Goal: Task Accomplishment & Management: Complete application form

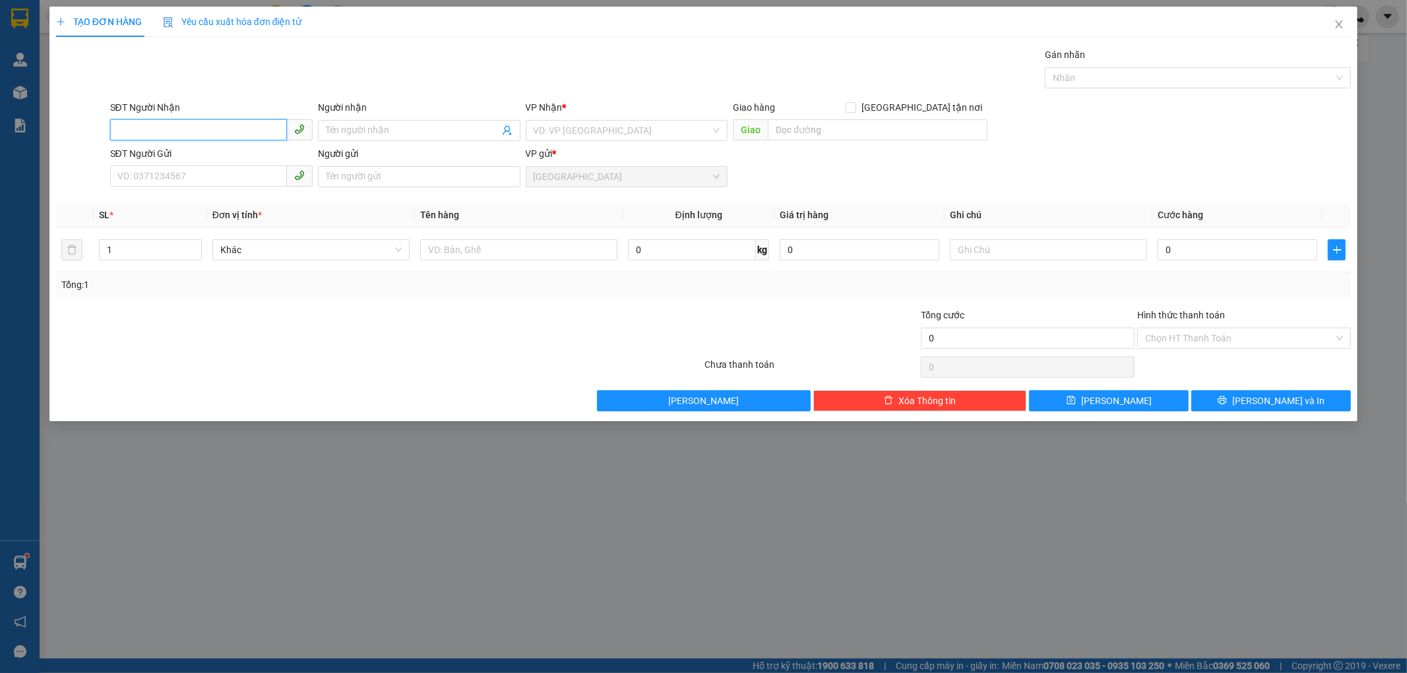
click at [207, 124] on input "SĐT Người Nhận" at bounding box center [198, 129] width 177 height 21
click at [207, 156] on div "0583134080 - [PERSON_NAME]" at bounding box center [211, 157] width 187 height 15
type input "0583134080"
type input "[PERSON_NAME]"
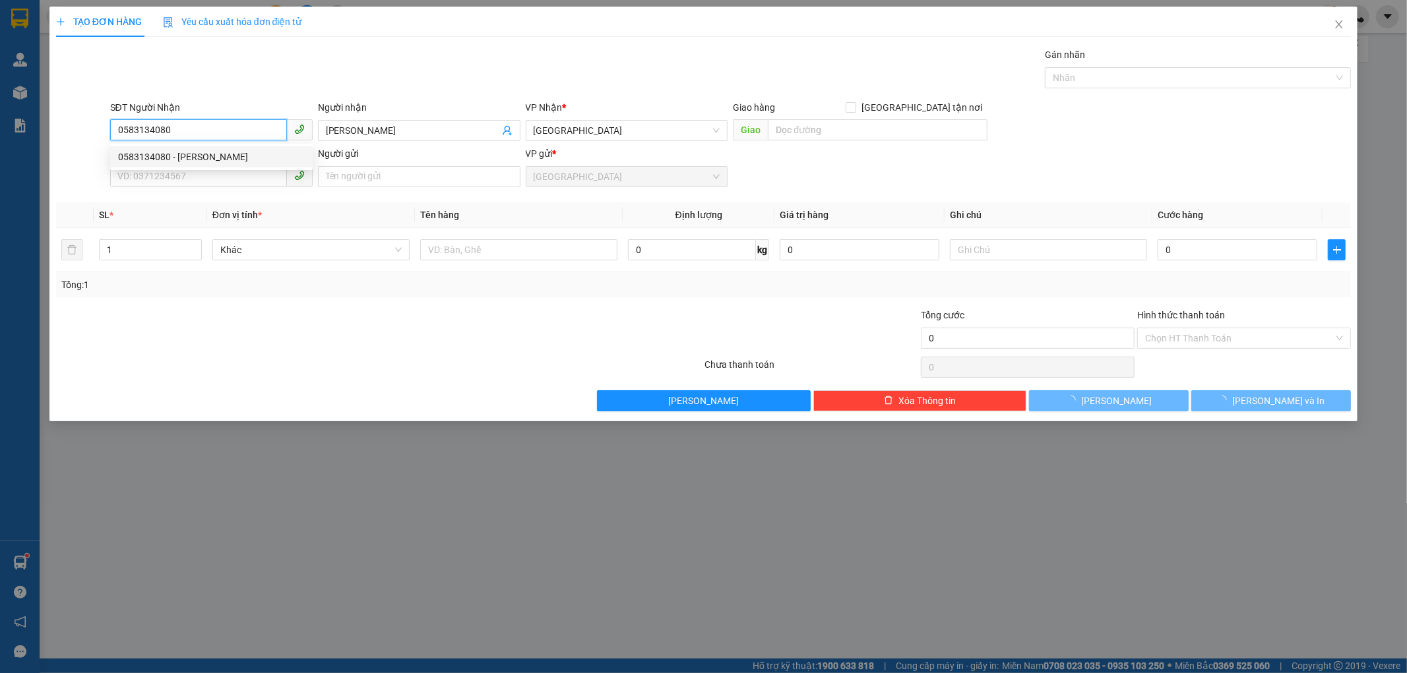
type input "180.000"
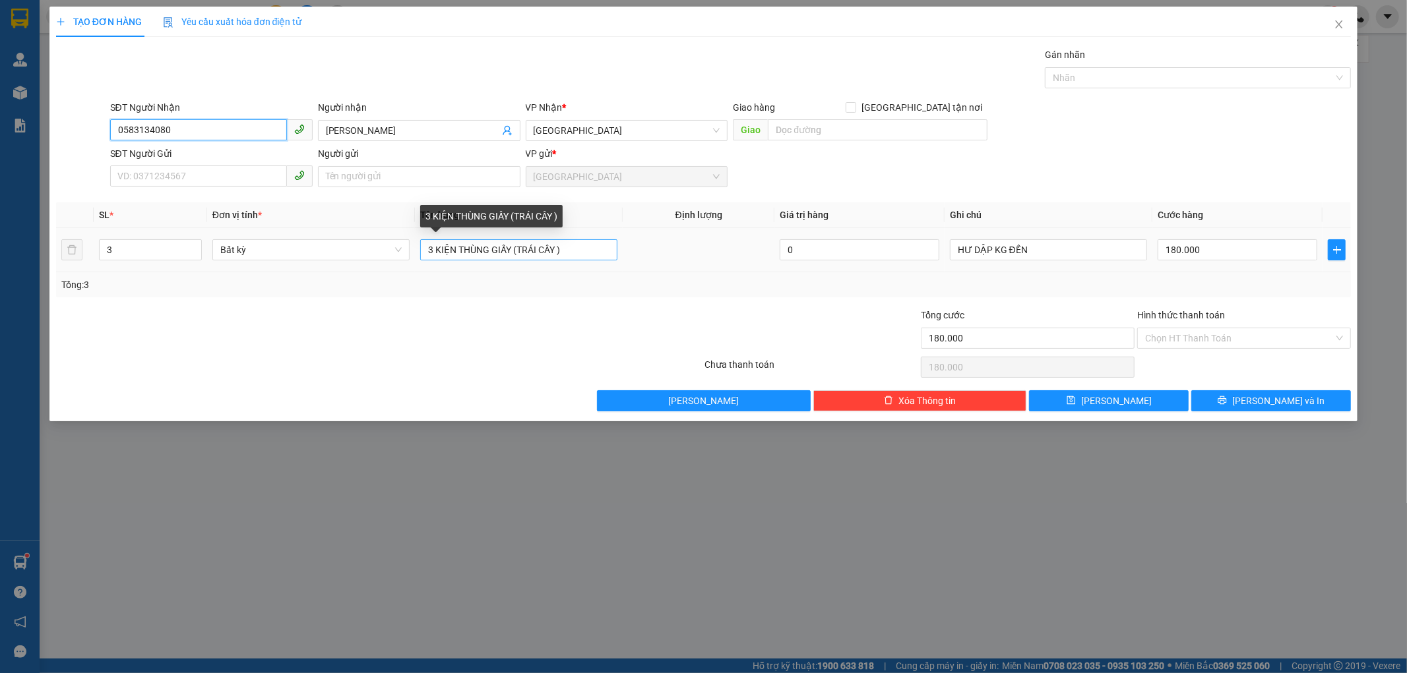
type input "0583134080"
click at [570, 252] on input "3 KIỆN THÙNG GIẤY (TRÁI CÂY )" at bounding box center [518, 249] width 197 height 21
click at [432, 248] on input "3 KIỆN THÙNG GIẤY (TRÁI CÂY )" at bounding box center [518, 249] width 197 height 21
click at [455, 249] on input "1 KIỆN THÙNG GIẤY (TRÁI CÂY )" at bounding box center [518, 249] width 197 height 21
type input "1 KIỆN +1 THÙNG GIẤY (TRÁI CÂY )"
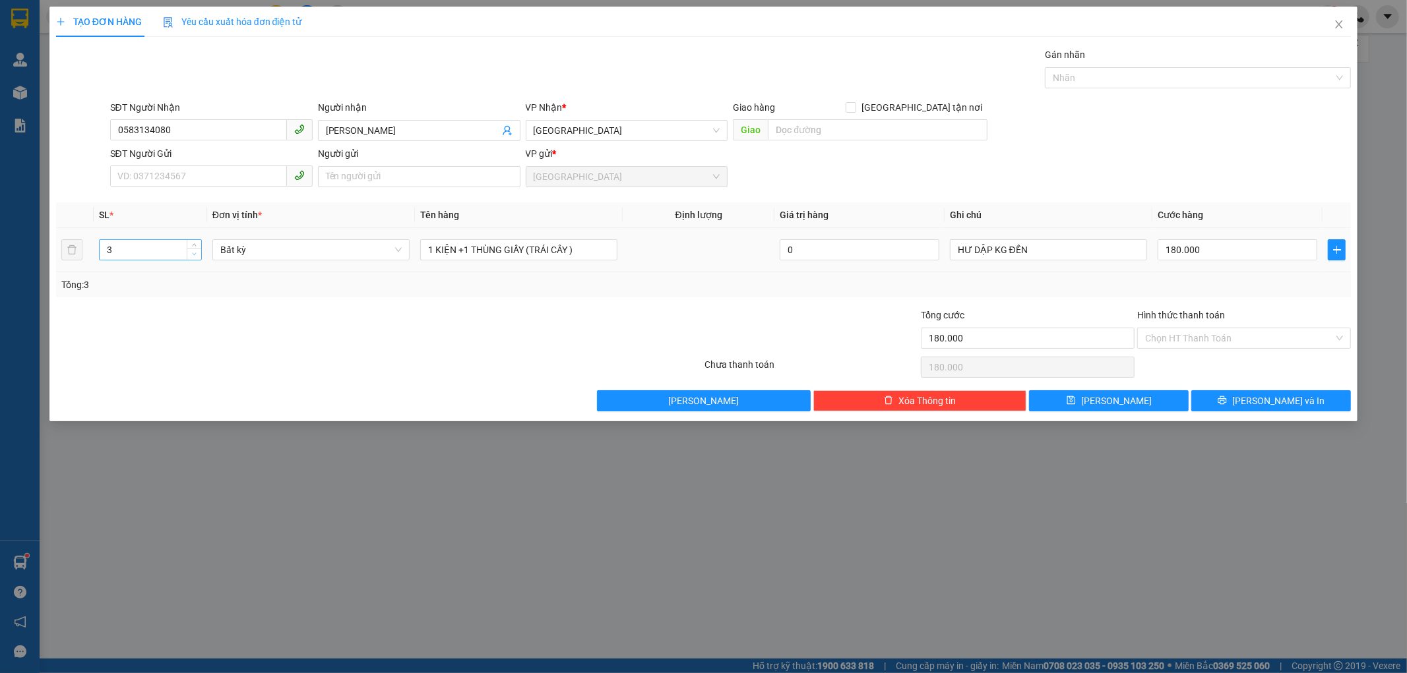
type input "2"
click at [189, 253] on span "Decrease Value" at bounding box center [194, 254] width 15 height 12
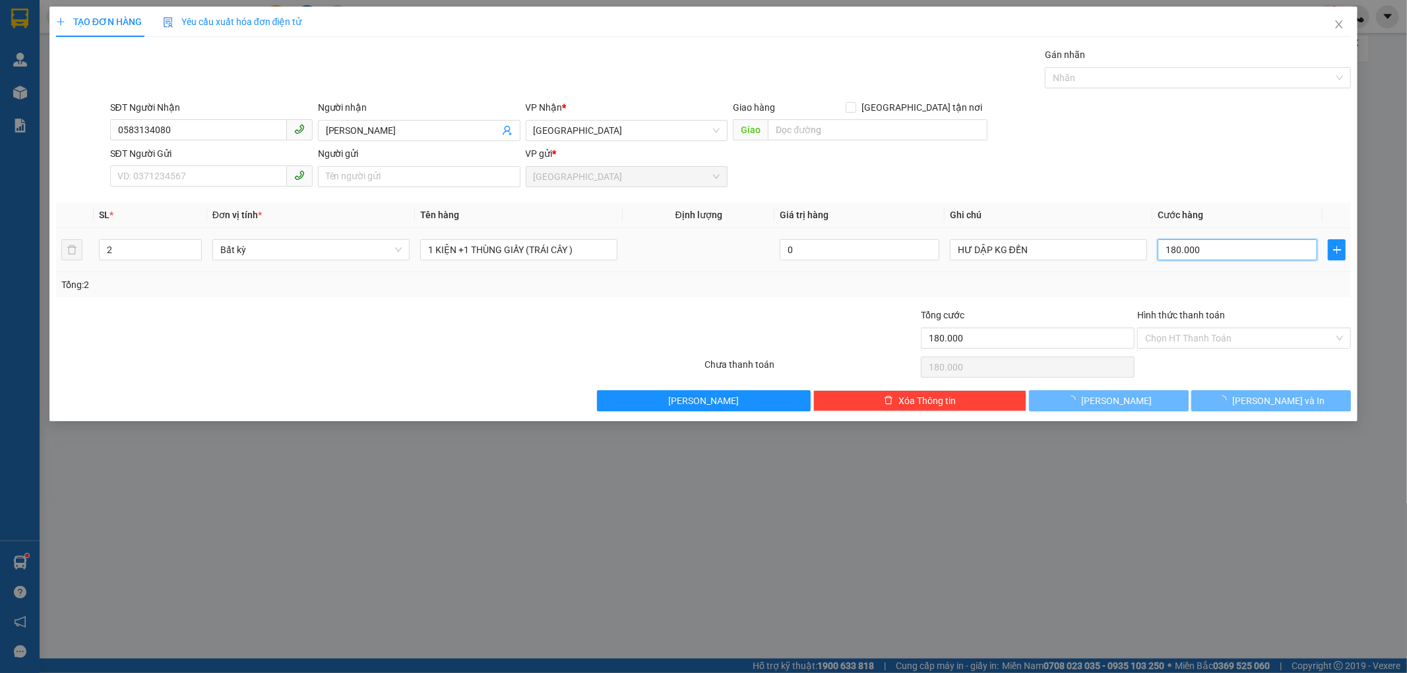
click at [1208, 247] on input "180.000" at bounding box center [1237, 249] width 160 height 21
type input "0"
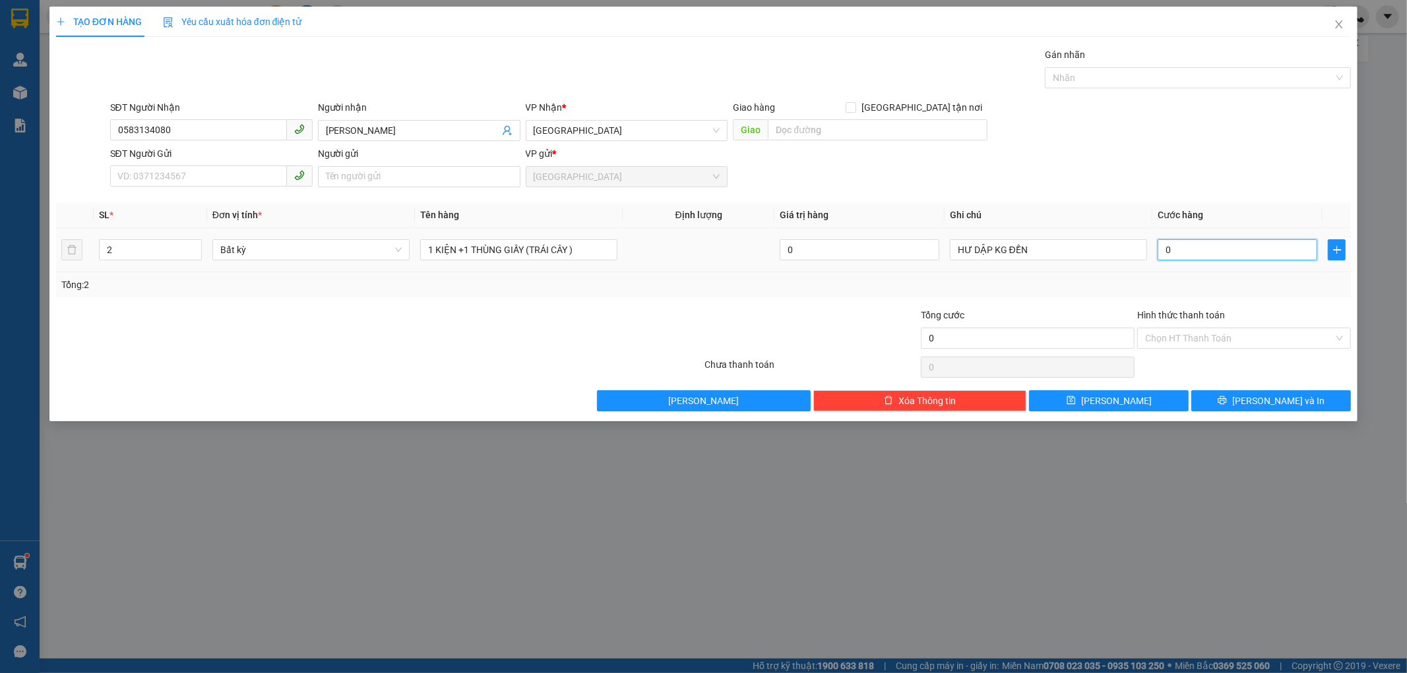
type input "01"
type input "1"
type input "010"
type input "10"
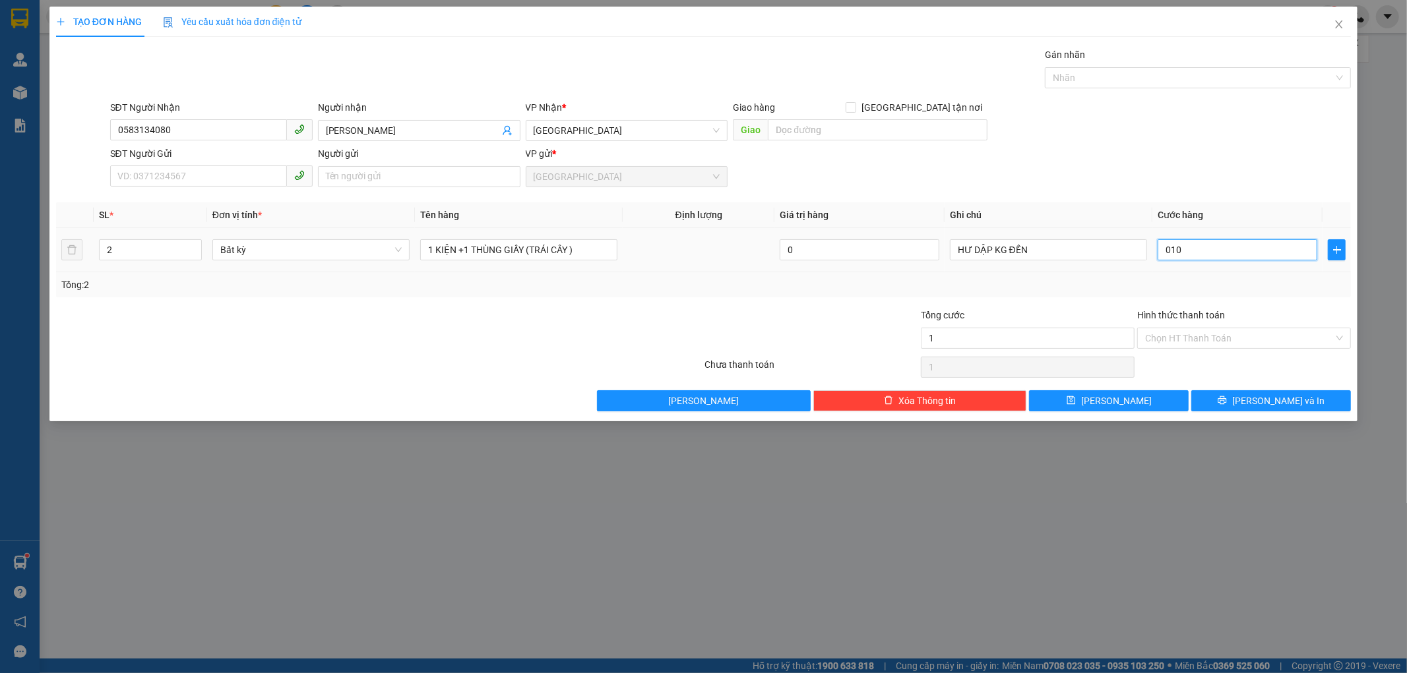
type input "10"
type input "0.100"
type input "100"
type input "0.100"
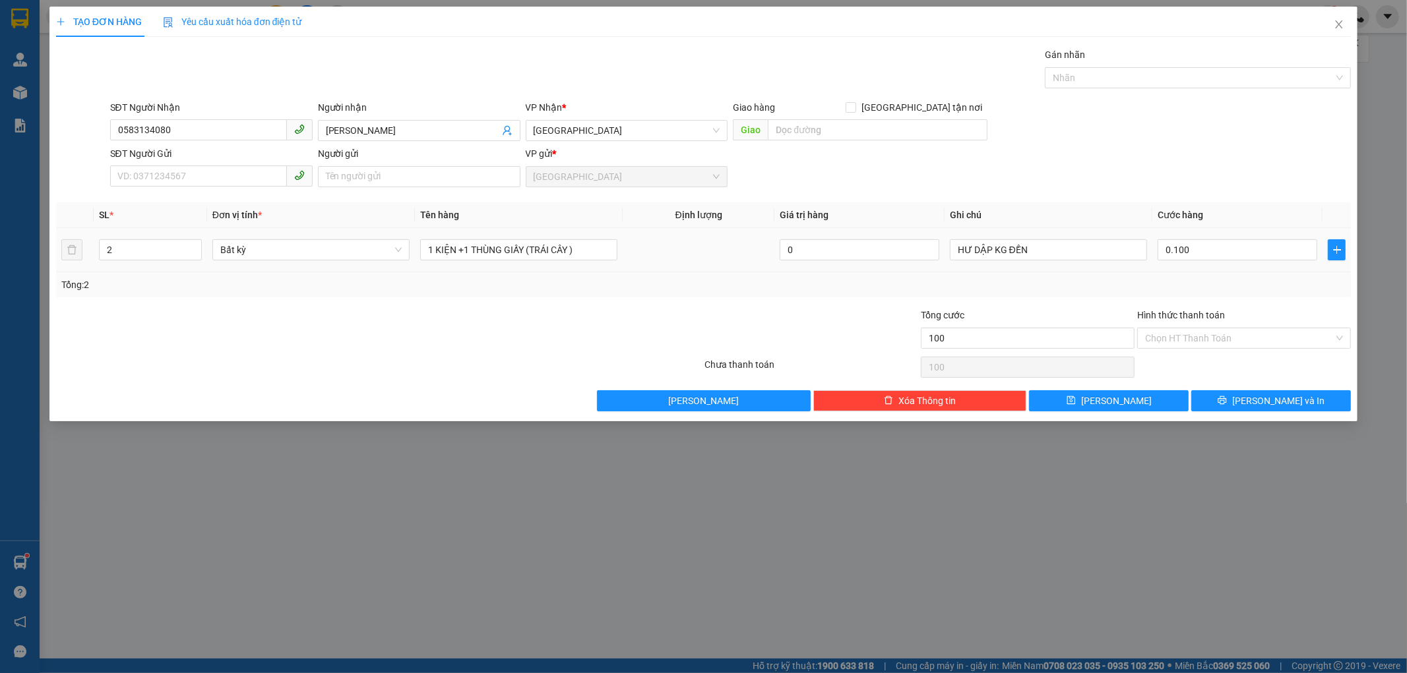
type input "100.000"
drag, startPoint x: 1225, startPoint y: 299, endPoint x: 1225, endPoint y: 266, distance: 33.0
click at [1225, 298] on div "Transit Pickup Surcharge Ids Transit Deliver Surcharge Ids Transit Deliver Surc…" at bounding box center [703, 229] width 1295 height 364
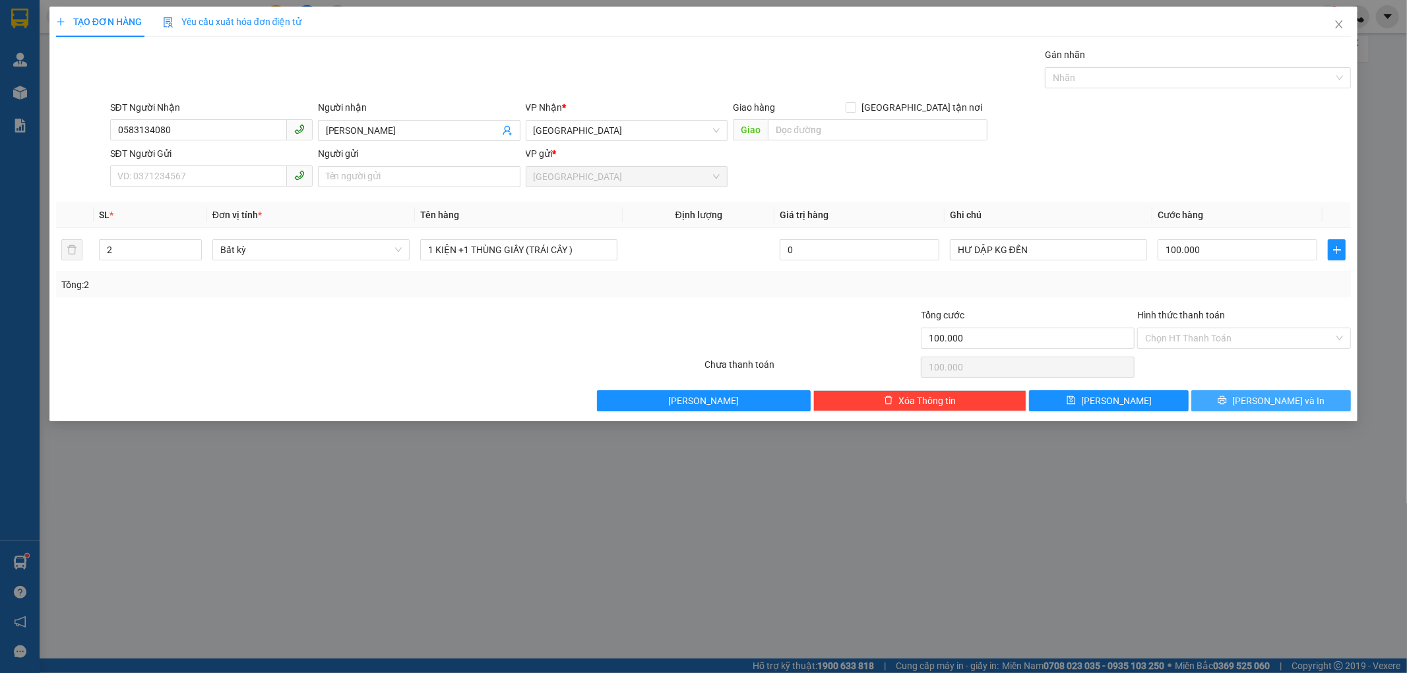
click at [1244, 392] on button "[PERSON_NAME] và In" at bounding box center [1271, 400] width 160 height 21
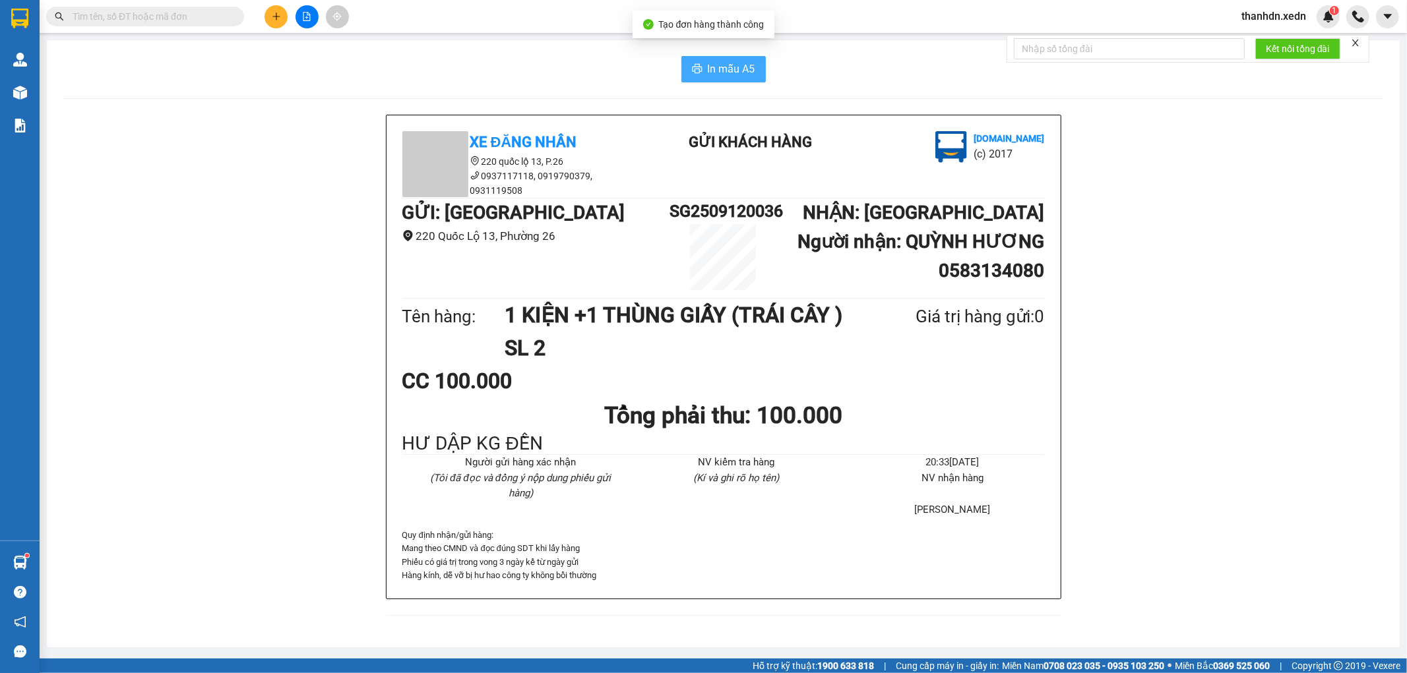
click at [725, 61] on span "In mẫu A5" at bounding box center [731, 69] width 47 height 16
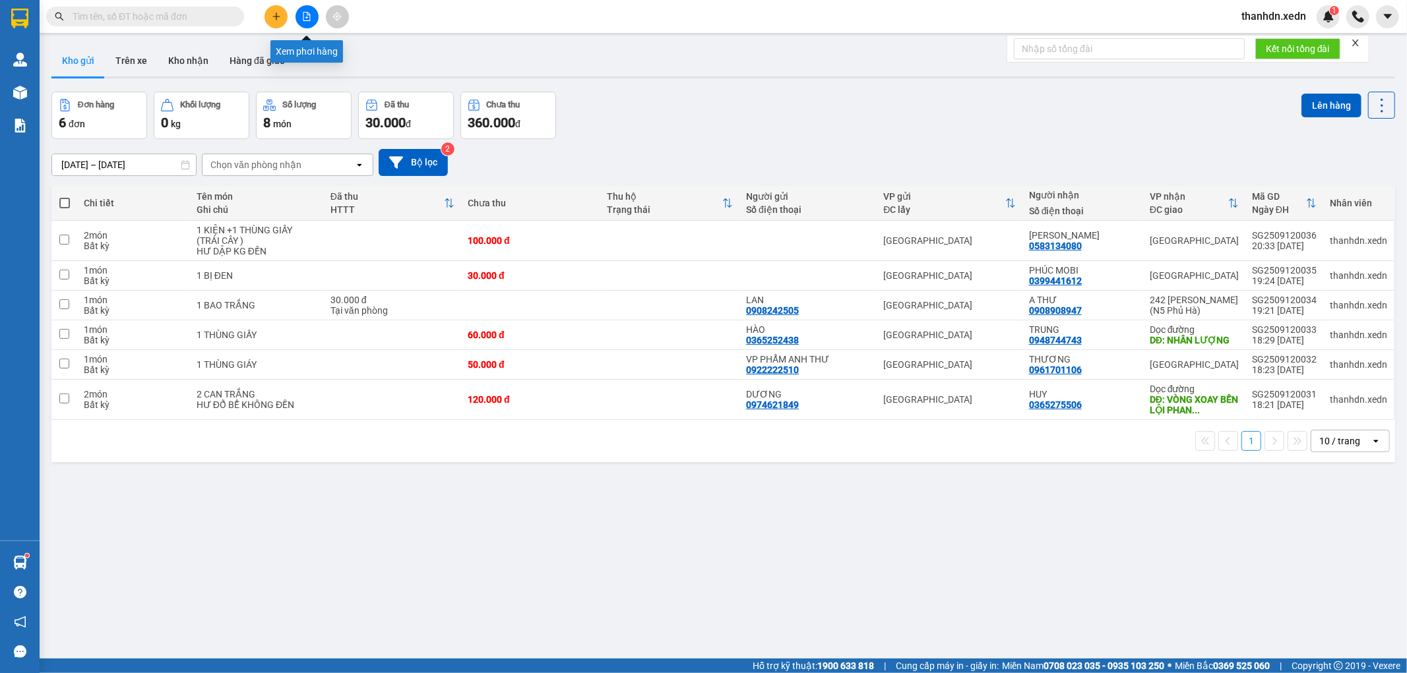
click at [297, 9] on button at bounding box center [306, 16] width 23 height 23
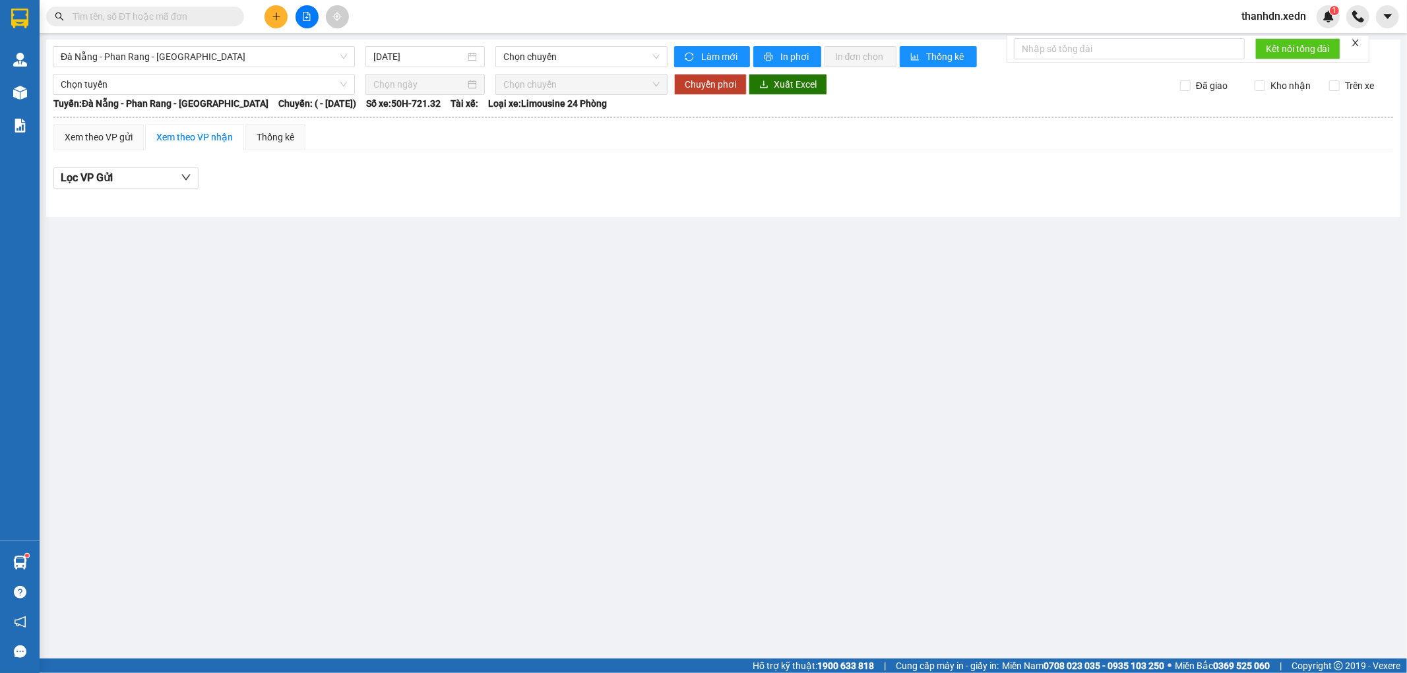
click at [182, 13] on input "text" at bounding box center [151, 16] width 156 height 15
click at [280, 14] on icon "plus" at bounding box center [276, 16] width 9 height 9
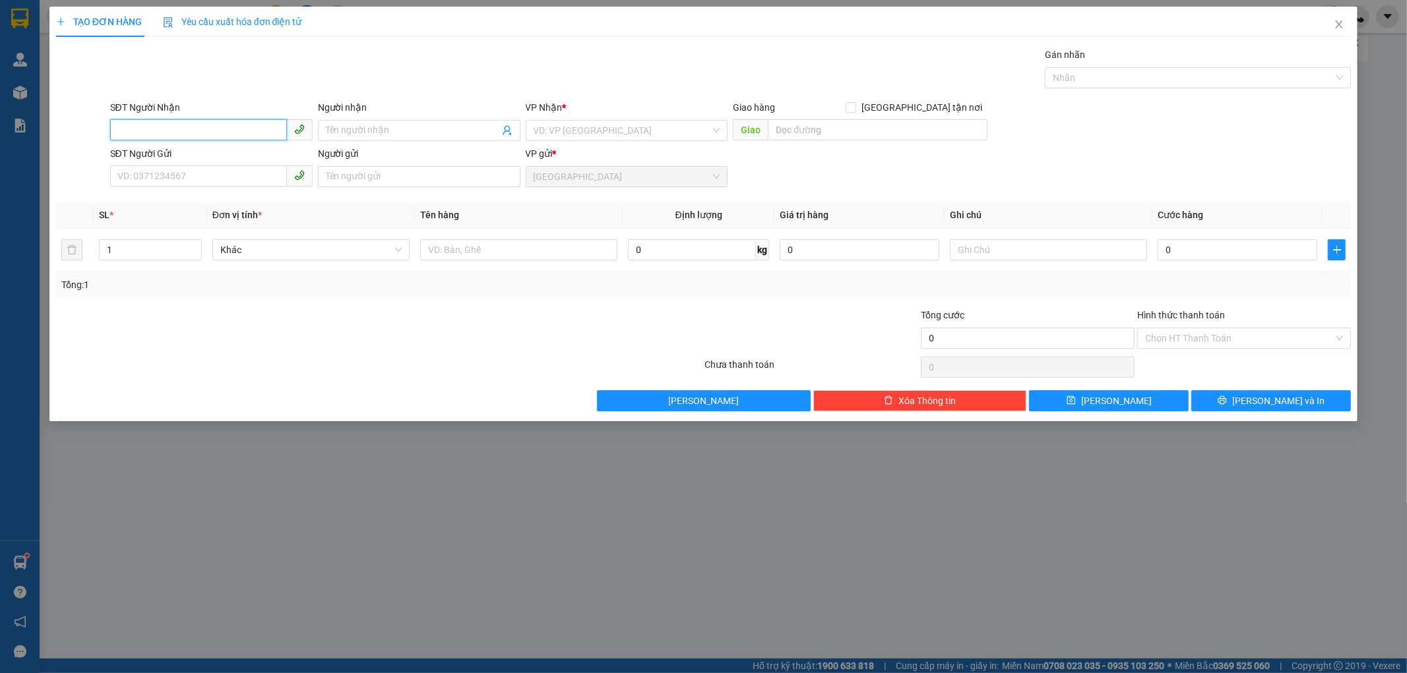
click at [208, 133] on input "SĐT Người Nhận" at bounding box center [198, 129] width 177 height 21
type input "0353390987"
click at [194, 150] on div "0353390987 - [PERSON_NAME]" at bounding box center [211, 157] width 187 height 15
type input "HOÀNG"
type input "70.000"
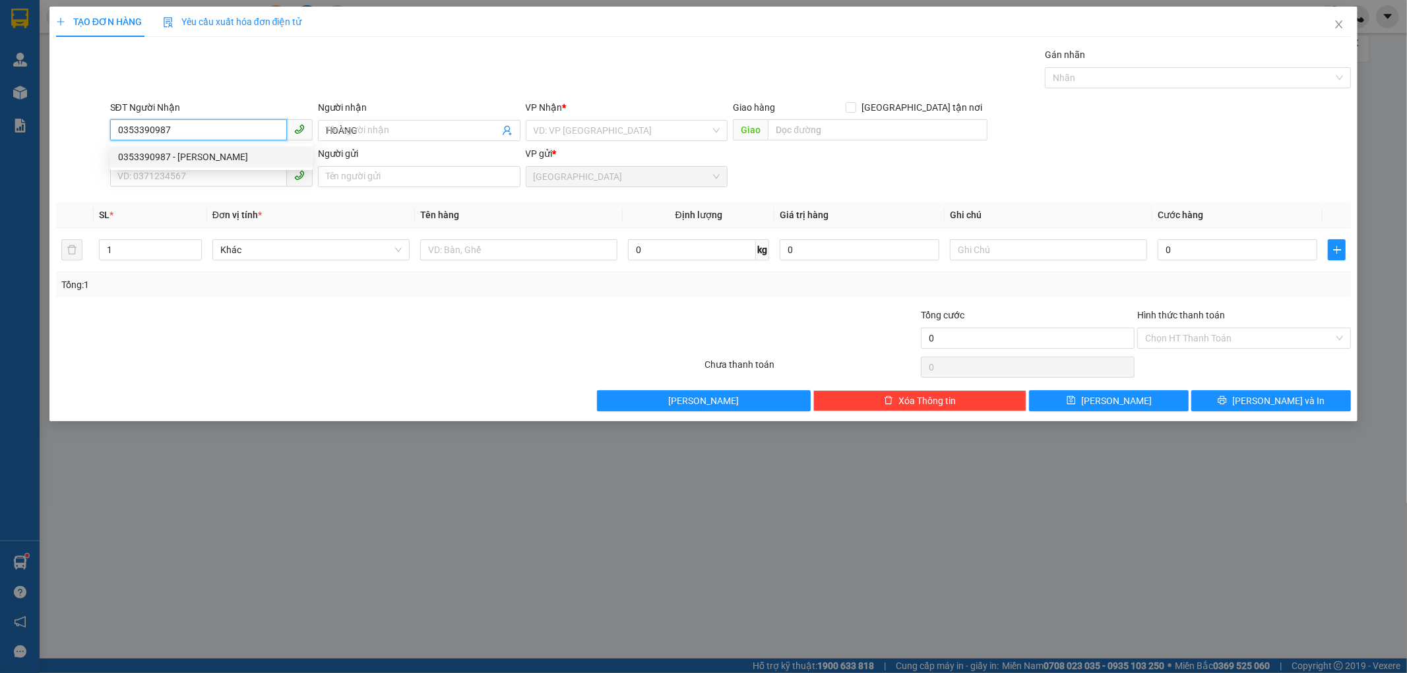
type input "70.000"
type input "0353390987"
click at [220, 182] on input "SĐT Người Gửi" at bounding box center [198, 176] width 177 height 21
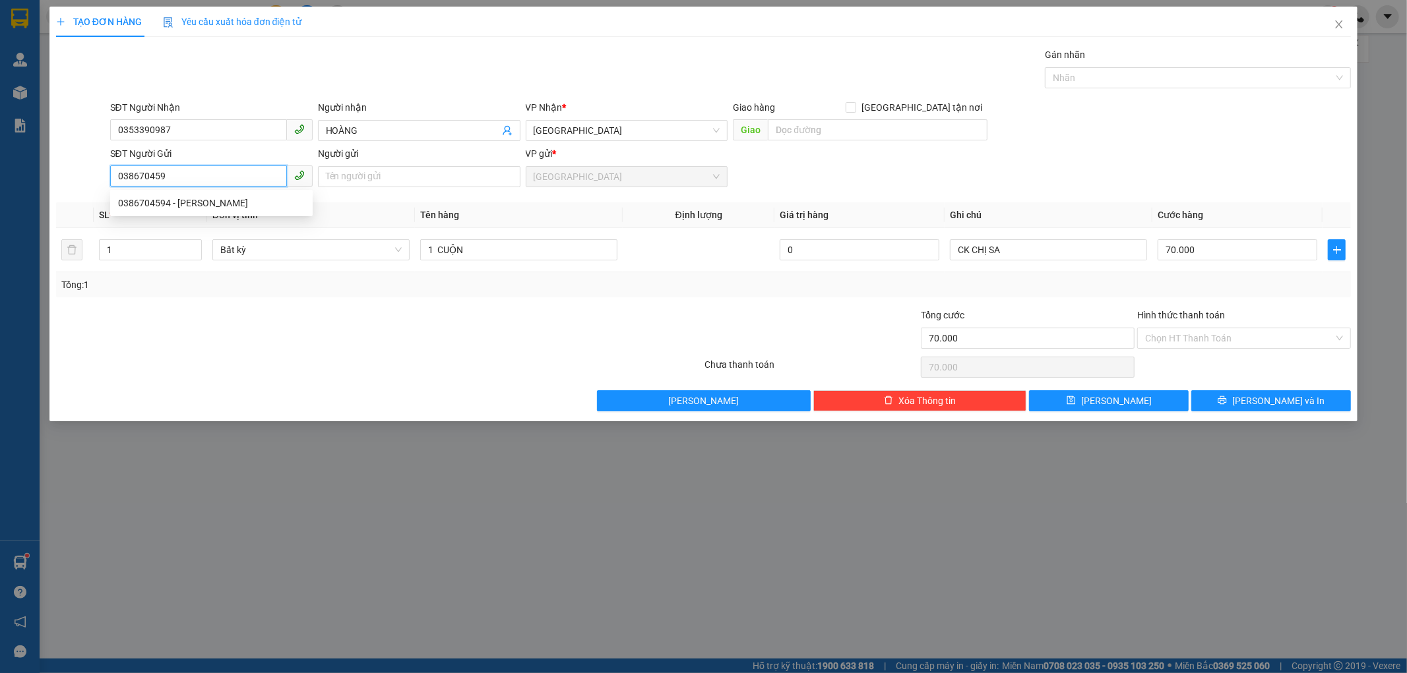
type input "0386704594"
click at [220, 206] on div "0386704594 - [PERSON_NAME]" at bounding box center [211, 203] width 187 height 15
type input "THẢO UYÊN"
type input "30.000"
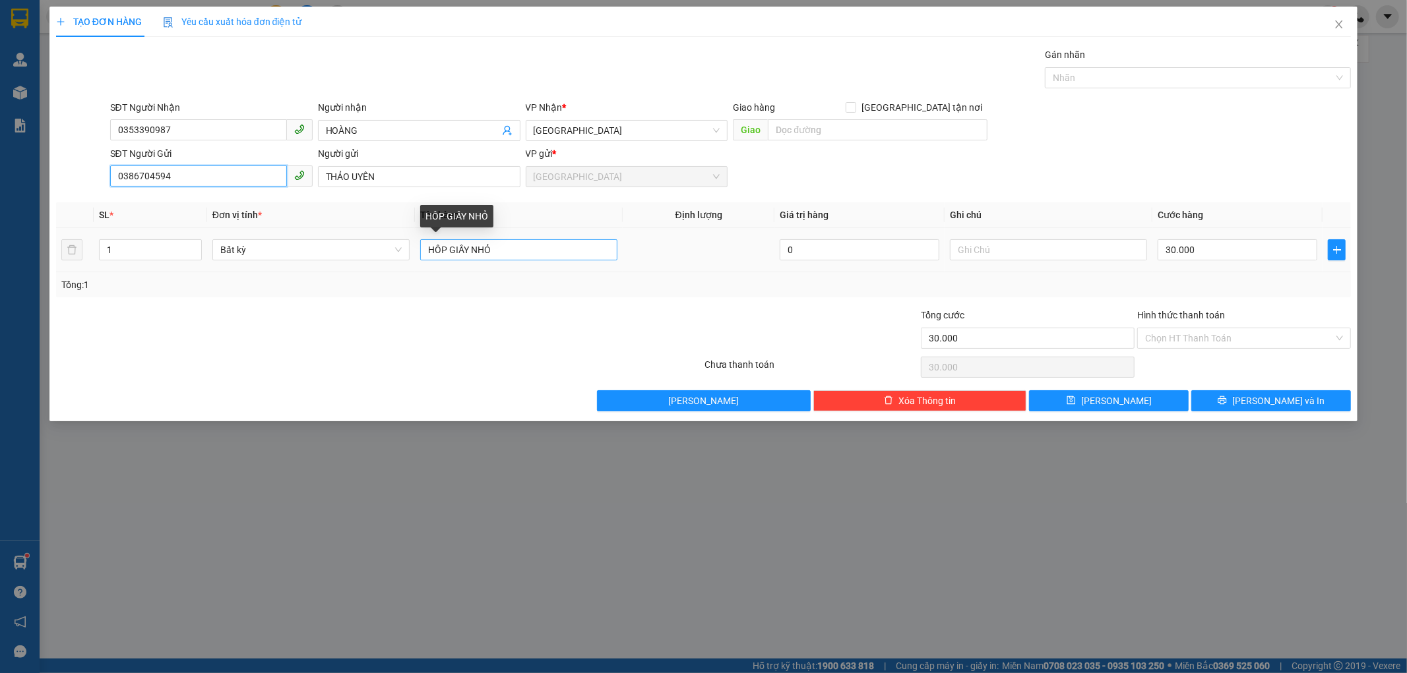
type input "0386704594"
click at [503, 247] on input "HÔP GIẤY NHỎ" at bounding box center [518, 249] width 197 height 21
type input "H"
type input "1 THÙNG GIẤY"
click at [1198, 249] on input "30.000" at bounding box center [1237, 249] width 160 height 21
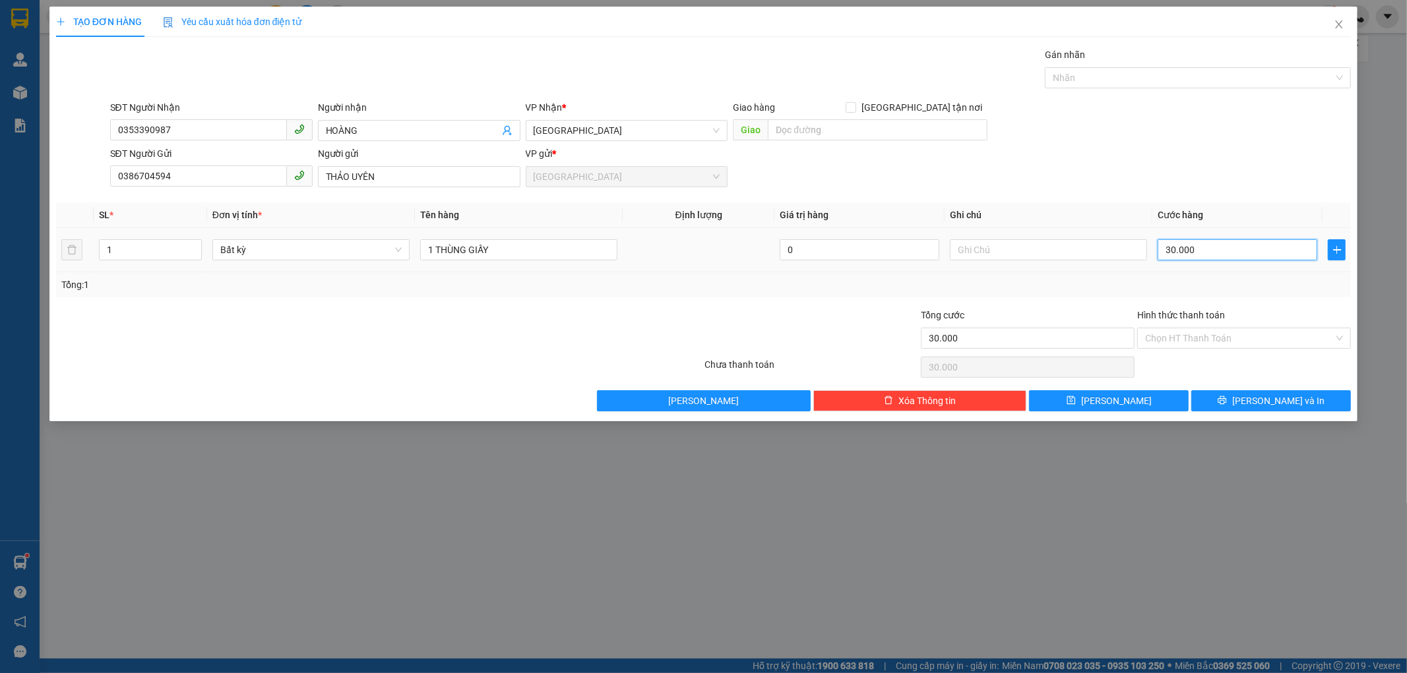
type input "0"
type input "04"
type input "4"
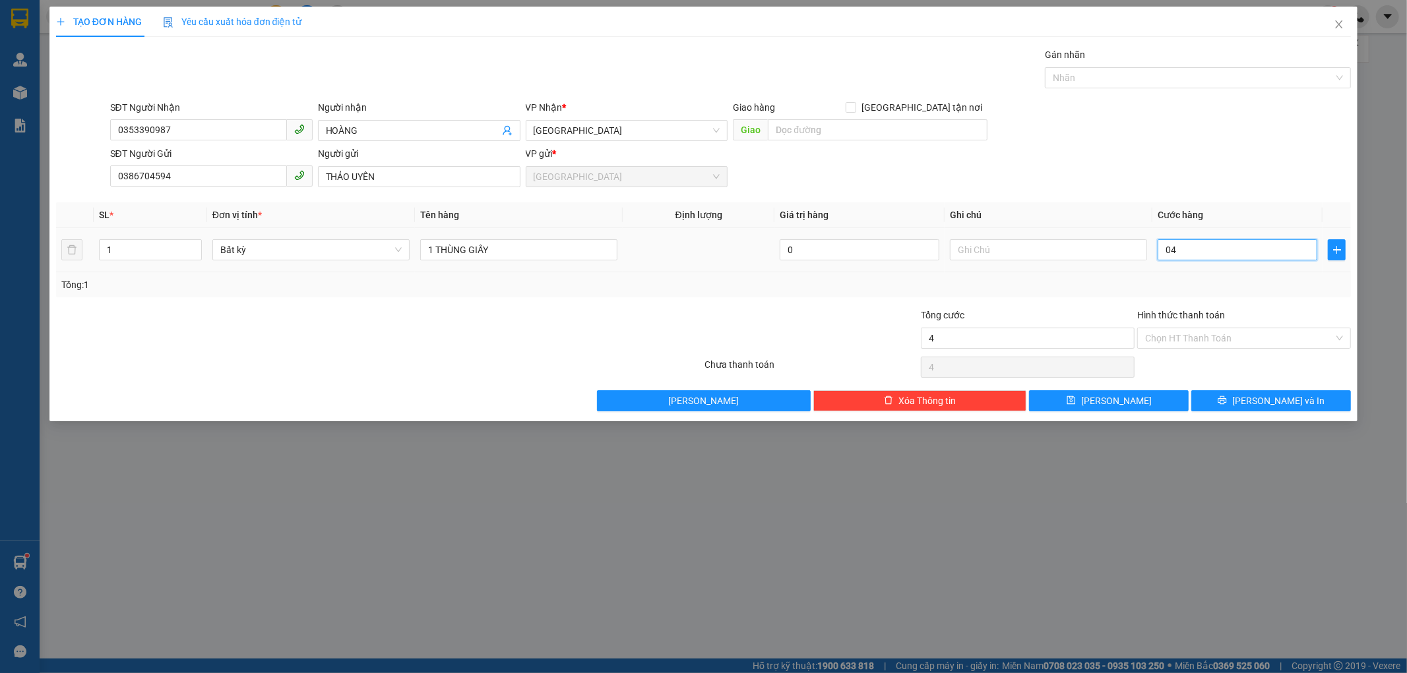
type input "040"
type input "40"
type input "040"
type input "40.000"
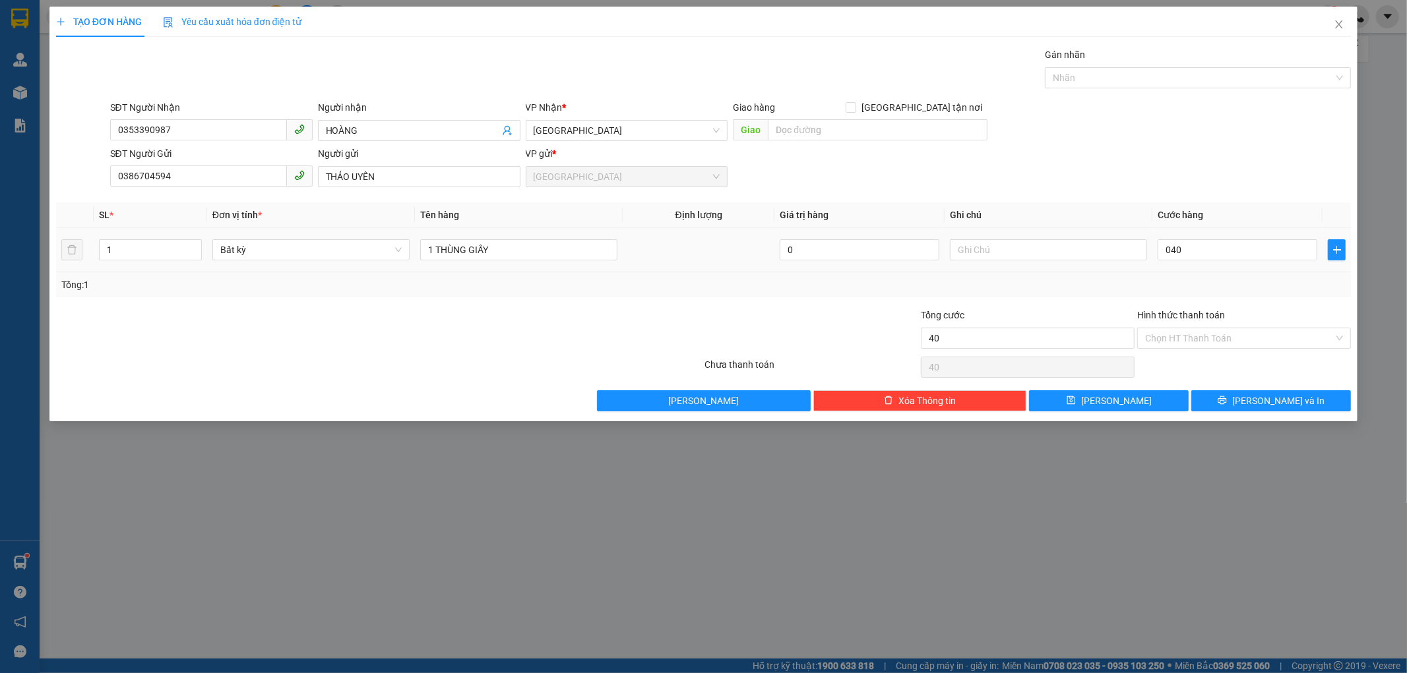
type input "40.000"
click at [1223, 268] on td "40.000" at bounding box center [1237, 250] width 170 height 44
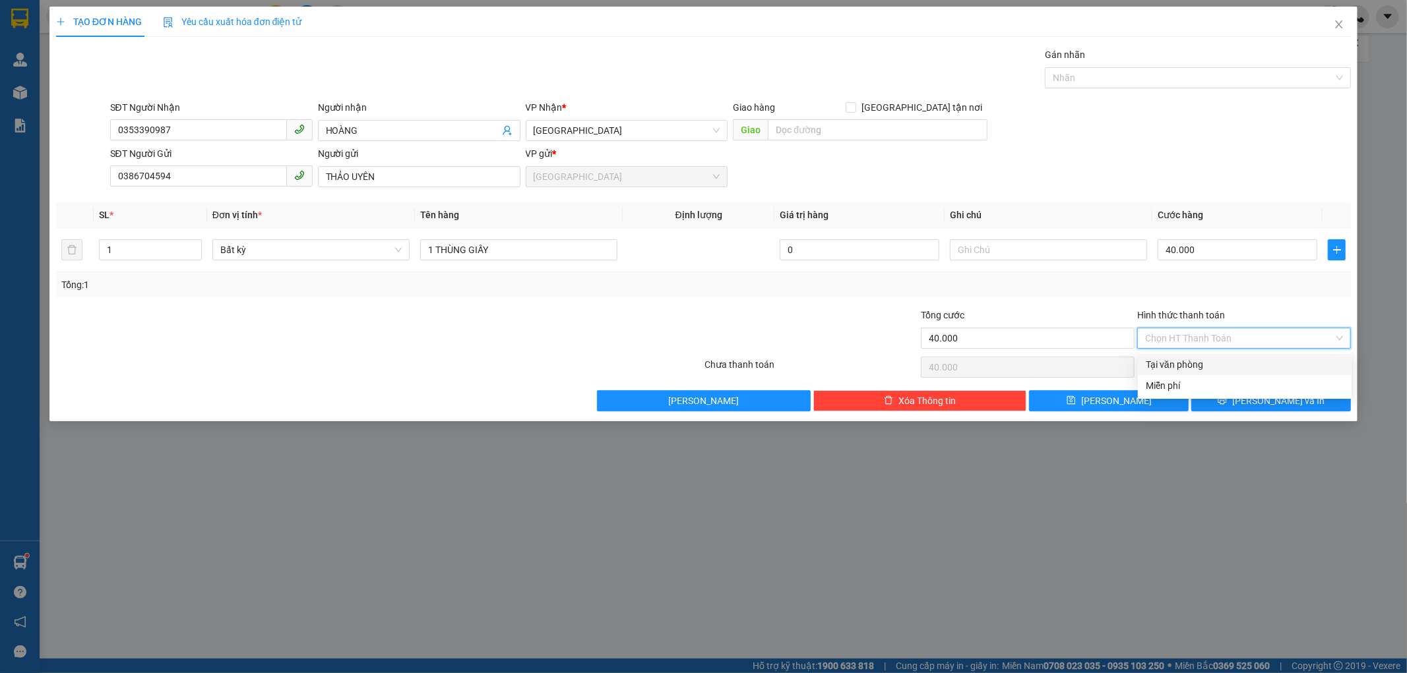
click at [1237, 335] on input "Hình thức thanh toán" at bounding box center [1239, 338] width 189 height 20
click at [1223, 364] on div "Tại văn phòng" at bounding box center [1245, 364] width 198 height 15
type input "0"
click at [1268, 396] on span "[PERSON_NAME] và In" at bounding box center [1278, 401] width 92 height 15
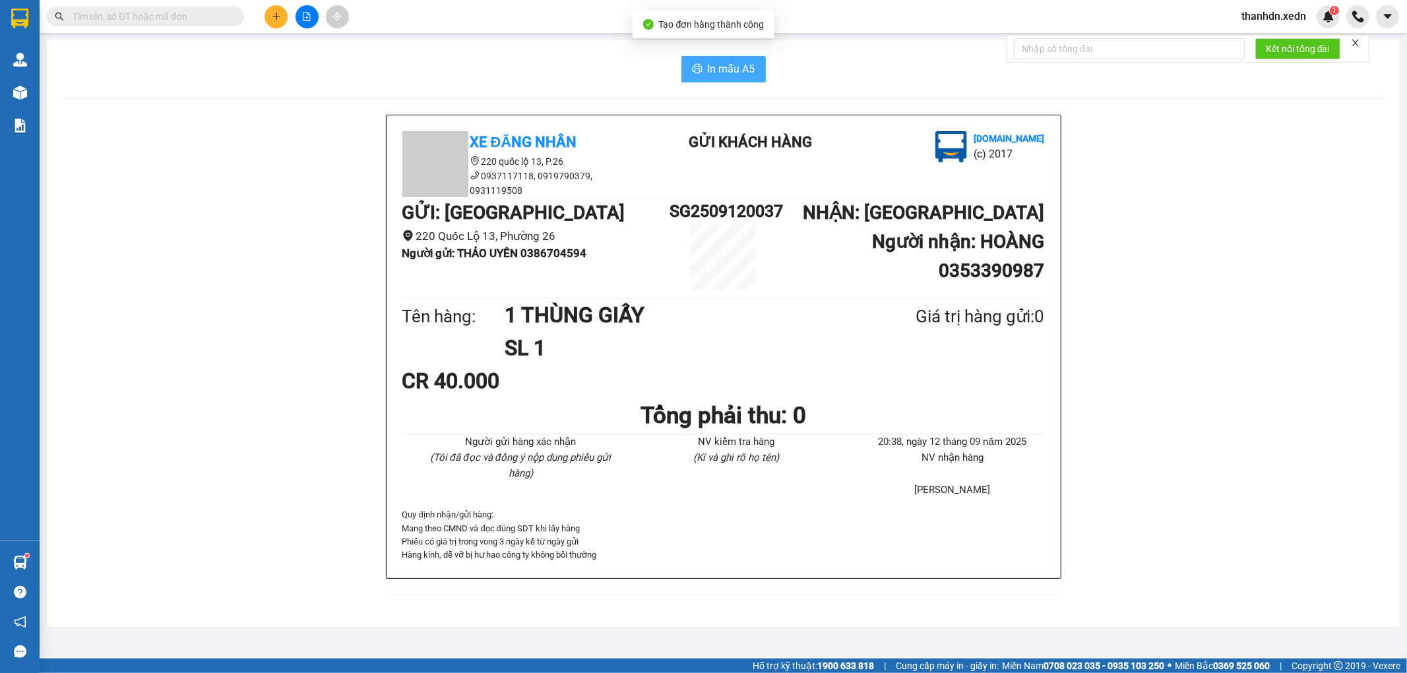
drag, startPoint x: 720, startPoint y: 69, endPoint x: 727, endPoint y: 69, distance: 7.9
click at [727, 69] on span "In mẫu A5" at bounding box center [731, 69] width 47 height 16
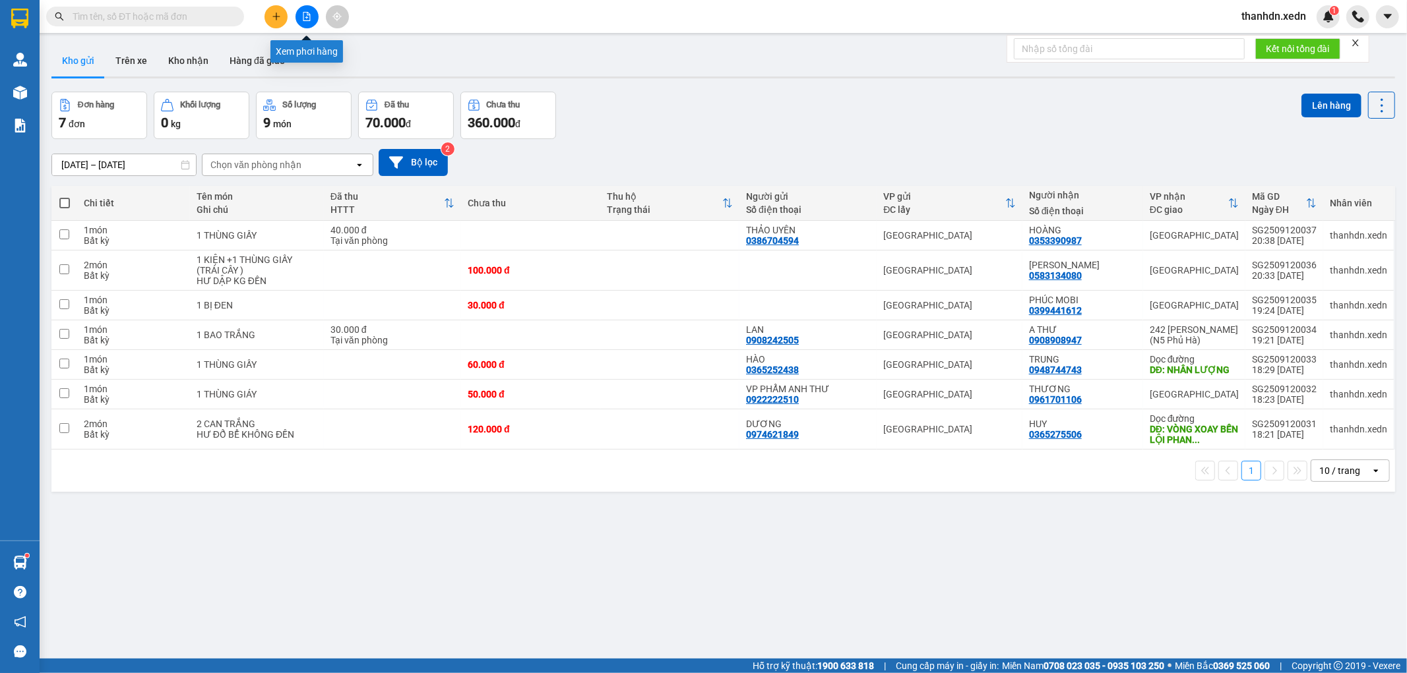
click at [310, 15] on icon "file-add" at bounding box center [306, 16] width 7 height 9
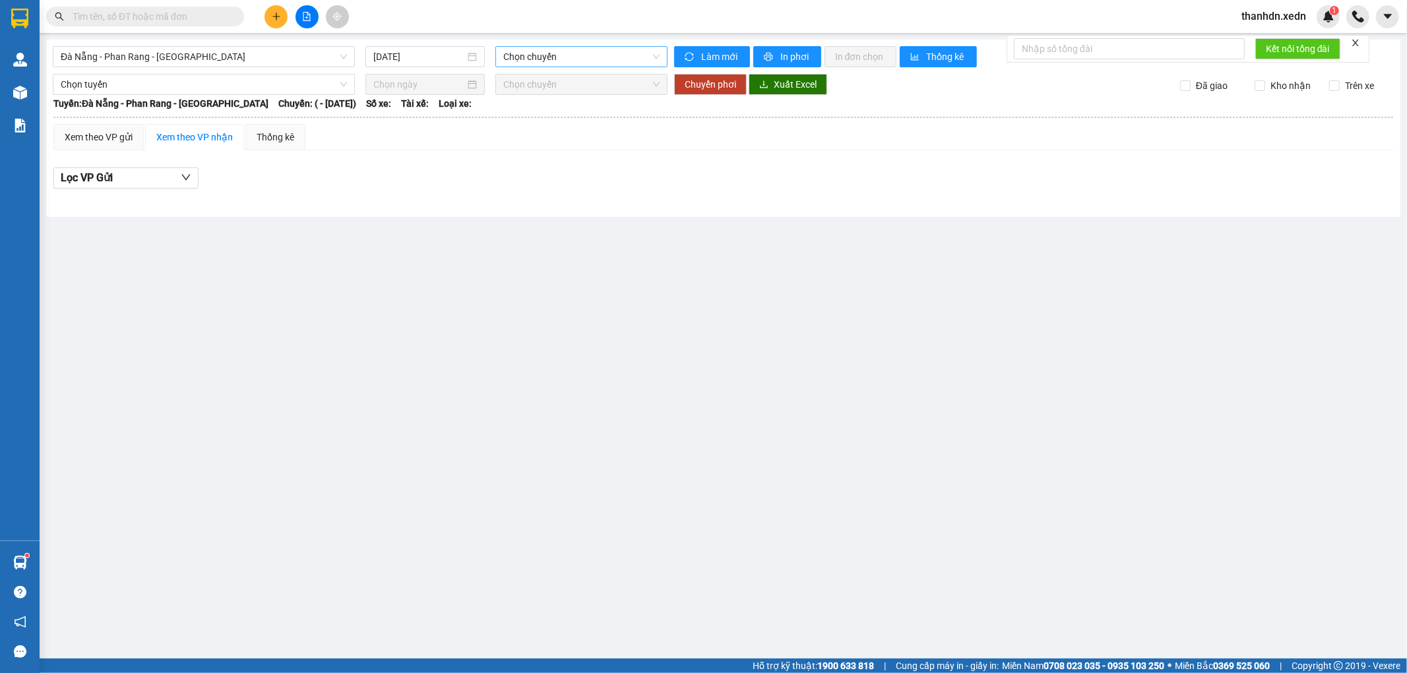
click at [534, 55] on span "Chọn chuyến" at bounding box center [581, 57] width 156 height 20
click at [235, 57] on span "Đà Nẵng - Phan Rang - [GEOGRAPHIC_DATA]" at bounding box center [204, 57] width 286 height 20
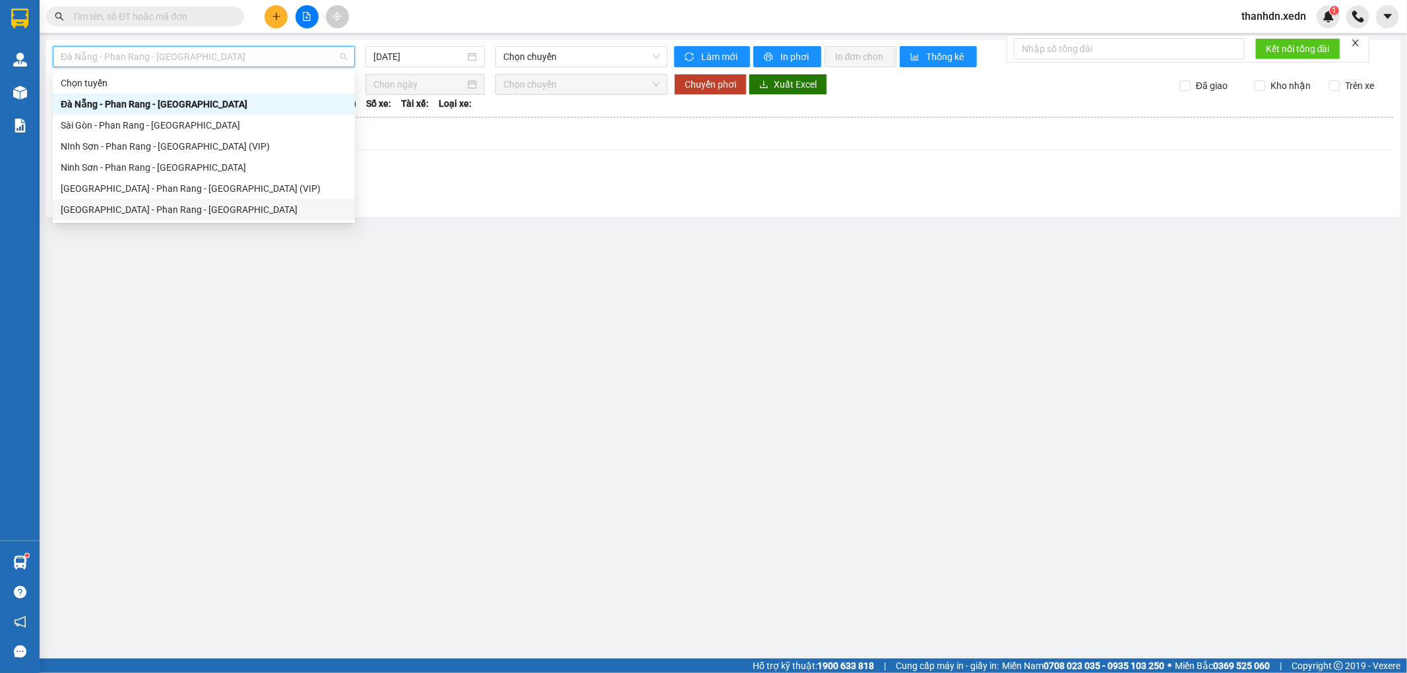
click at [220, 206] on div "[GEOGRAPHIC_DATA] - Phan Rang - [GEOGRAPHIC_DATA]" at bounding box center [204, 209] width 286 height 15
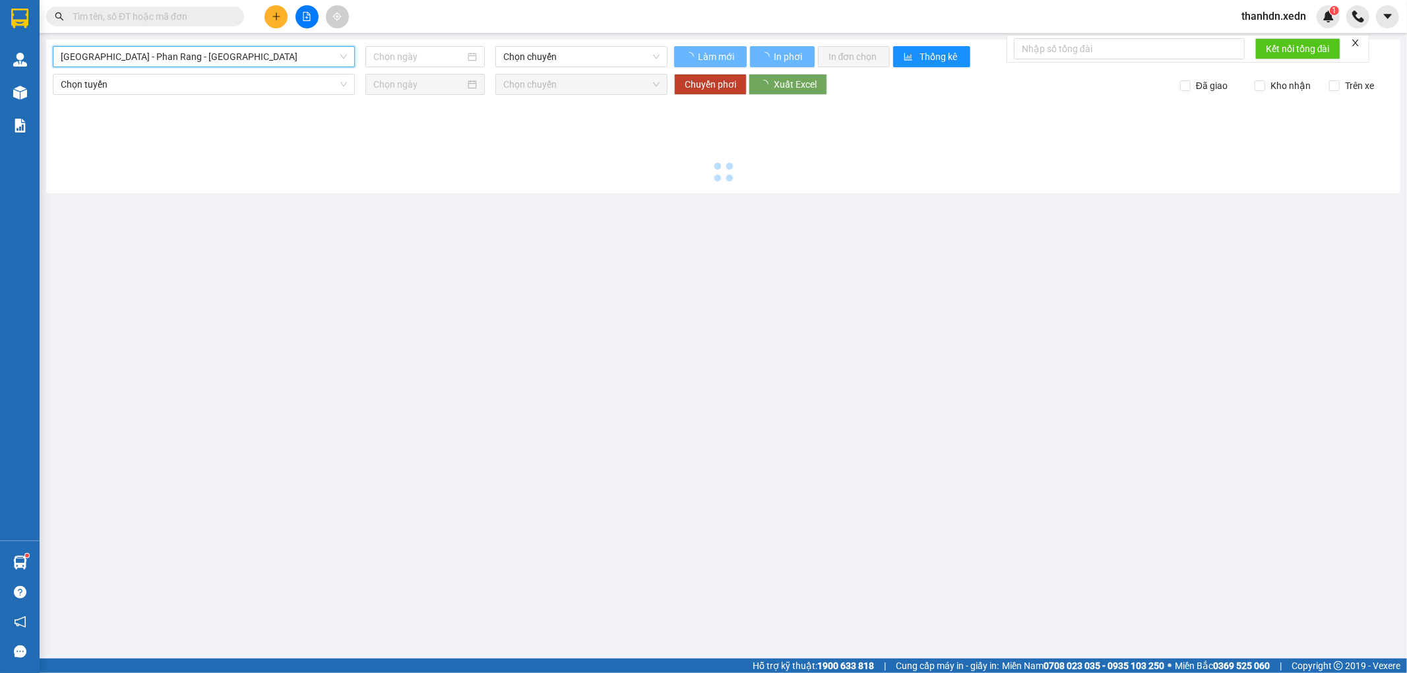
type input "[DATE]"
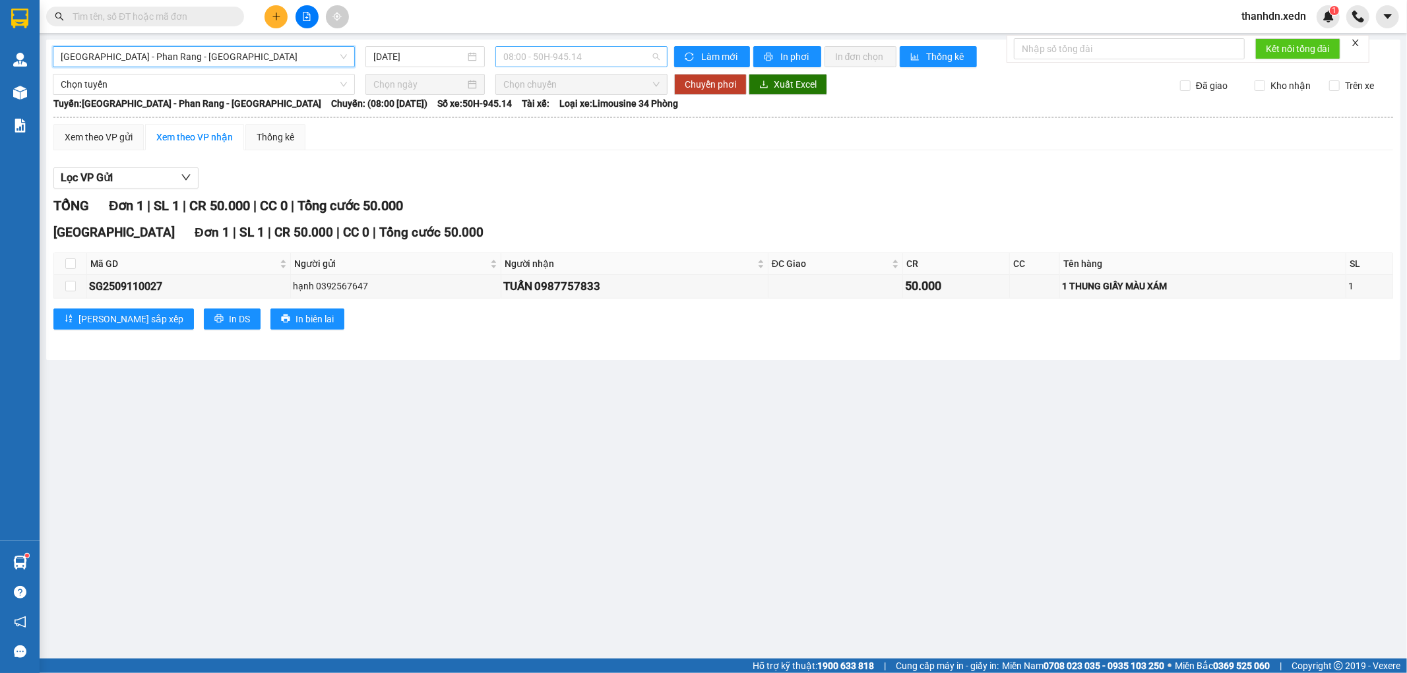
click at [587, 63] on span "08:00 - 50H-945.14" at bounding box center [581, 57] width 156 height 20
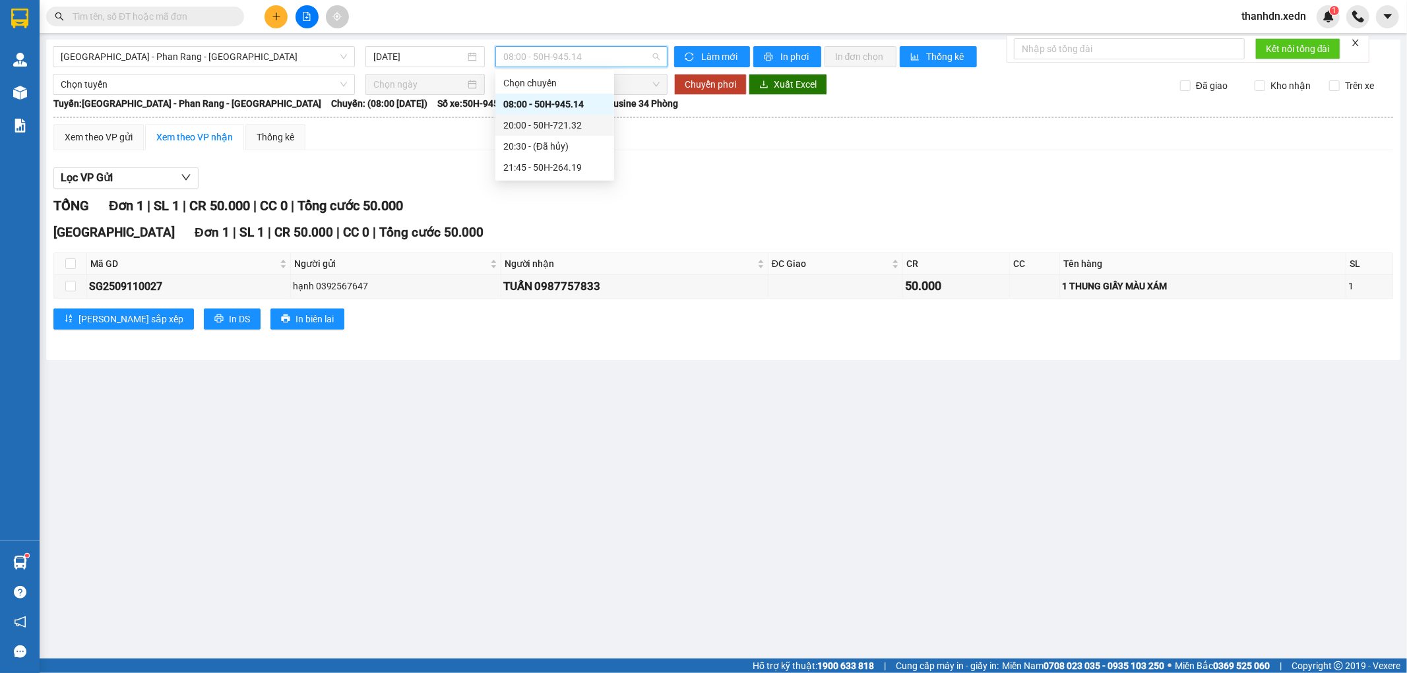
click at [581, 119] on div "20:00 - 50H-721.32" at bounding box center [554, 125] width 103 height 15
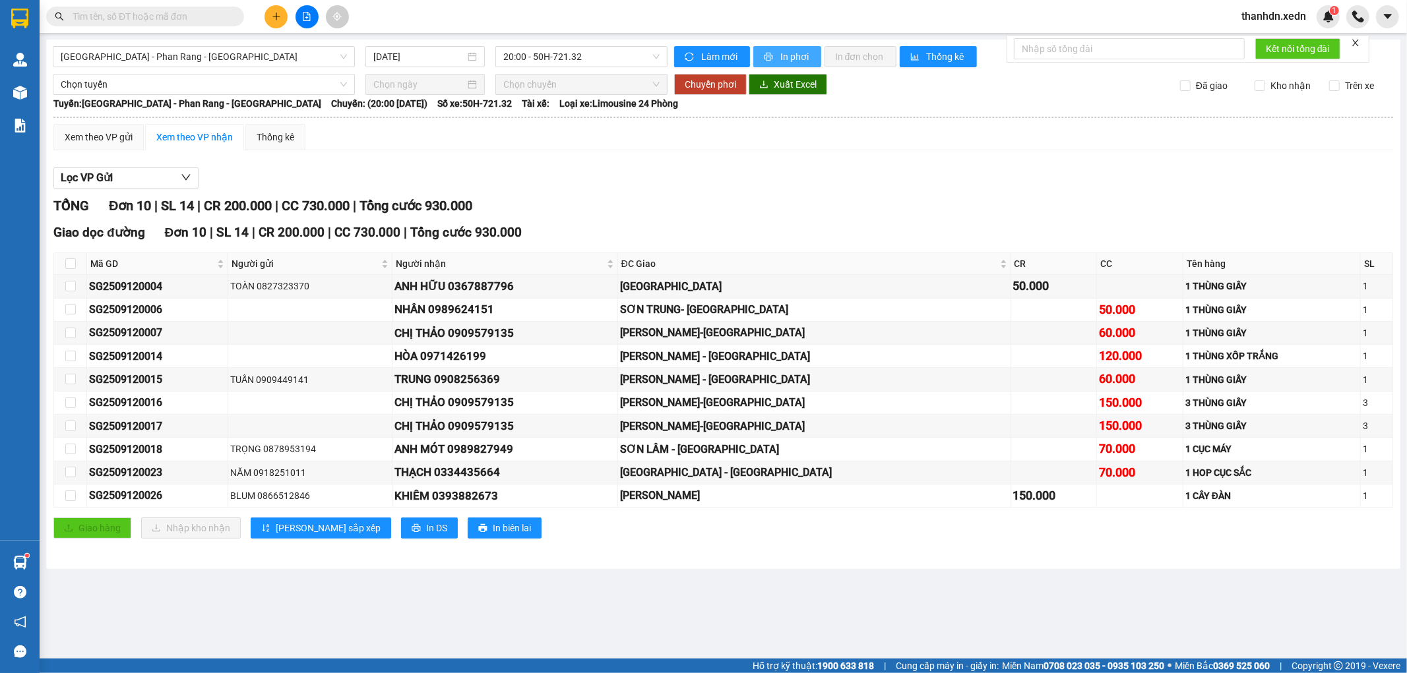
click at [776, 48] on button "In phơi" at bounding box center [787, 56] width 68 height 21
